Goal: Task Accomplishment & Management: Complete application form

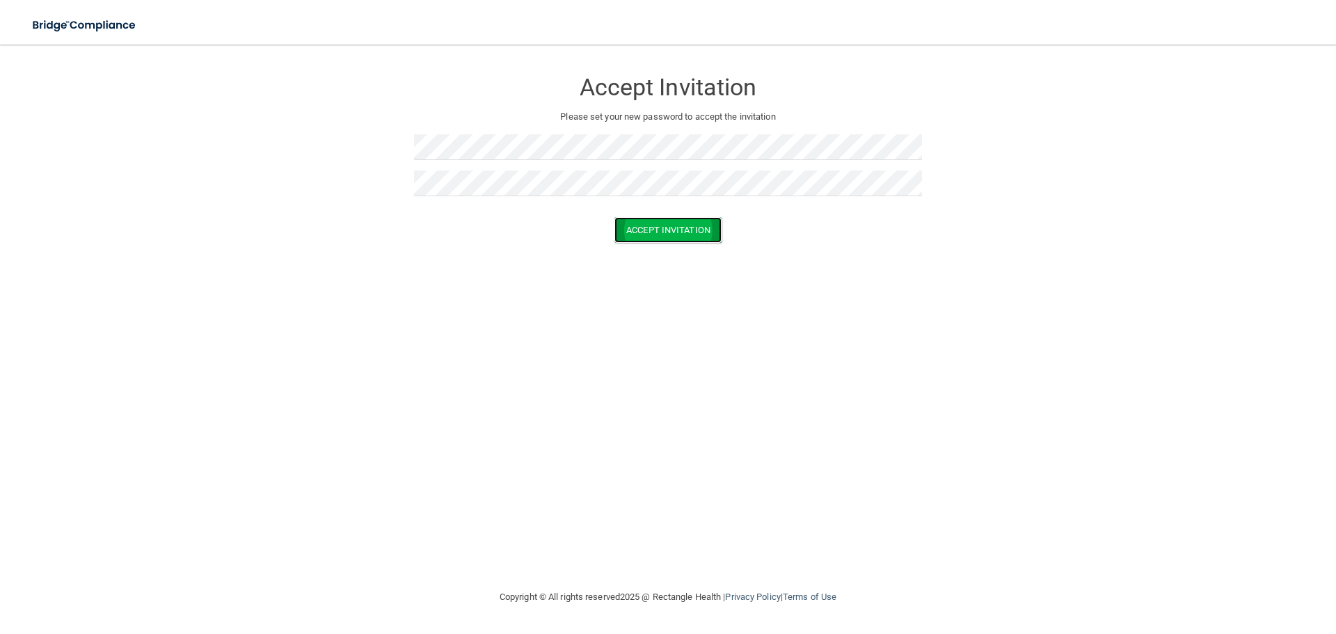
click at [667, 235] on button "Accept Invitation" at bounding box center [668, 230] width 107 height 26
click at [482, 168] on div at bounding box center [668, 152] width 508 height 36
click at [641, 237] on button "Accept Invitation" at bounding box center [668, 250] width 107 height 26
click at [499, 167] on div at bounding box center [668, 152] width 508 height 36
click at [498, 170] on div "Accept Invitation Please set your new password to accept the invitation" at bounding box center [668, 137] width 508 height 159
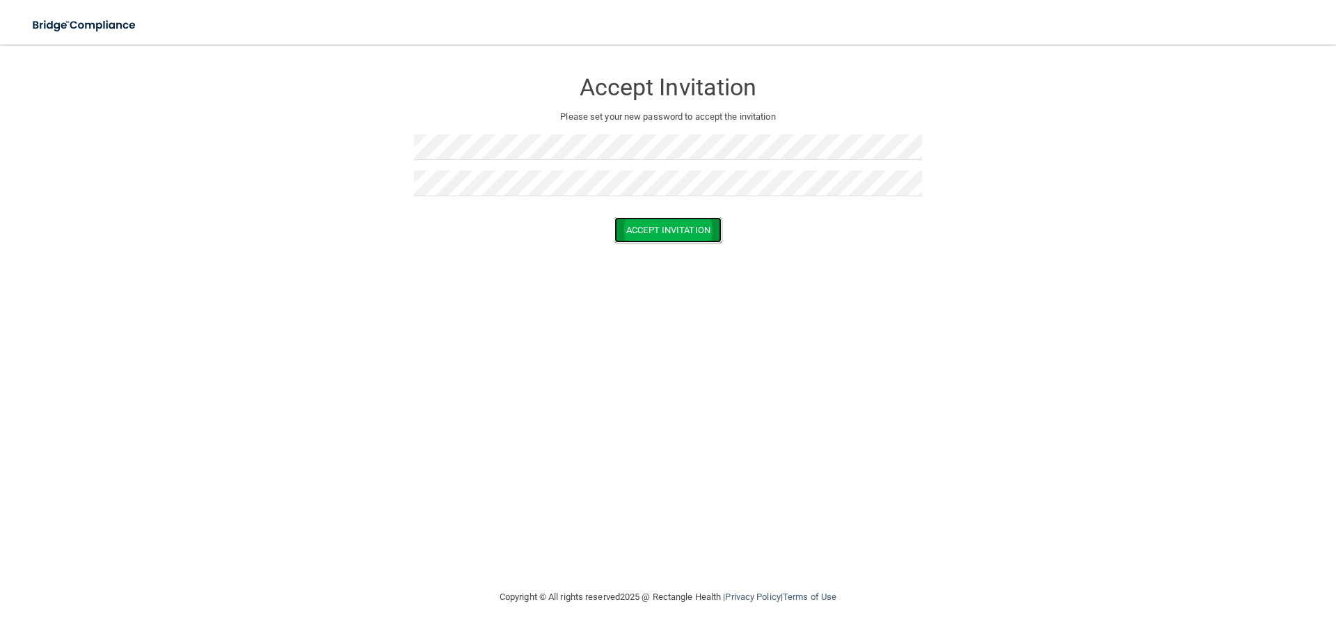
click at [628, 223] on button "Accept Invitation" at bounding box center [668, 230] width 107 height 26
